Goal: Task Accomplishment & Management: Manage account settings

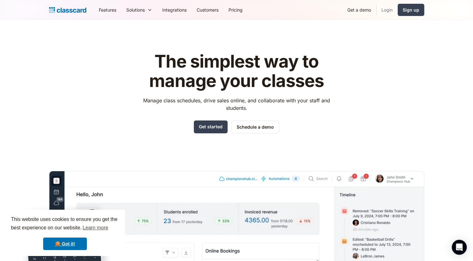
click at [389, 9] on link "Login" at bounding box center [386, 10] width 21 height 14
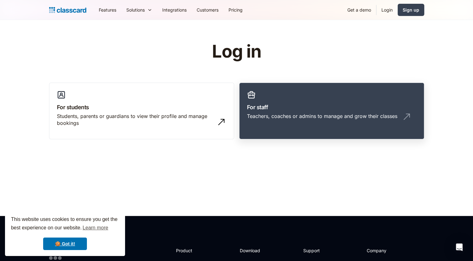
click at [336, 102] on link "For staff Teachers, coaches or admins to manage and grow their classes" at bounding box center [331, 111] width 185 height 57
